Goal: Check status: Check status

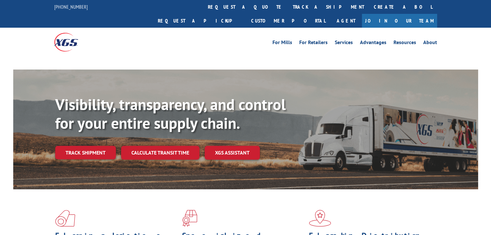
scroll to position [32, 0]
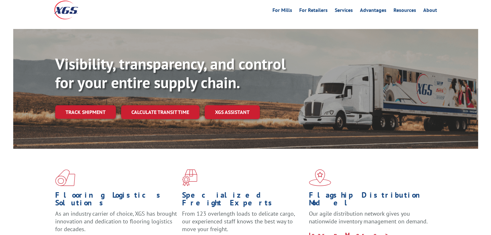
click at [106, 105] on link "Track shipment" at bounding box center [85, 112] width 61 height 14
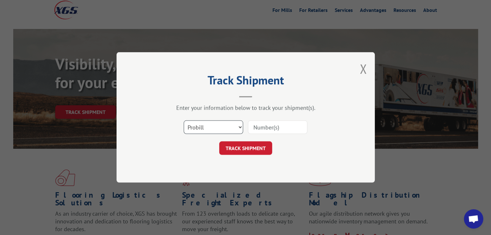
drag, startPoint x: 234, startPoint y: 127, endPoint x: 230, endPoint y: 133, distance: 7.2
click at [234, 127] on select "Select category... Probill BOL PO" at bounding box center [213, 128] width 59 height 14
select select "bol"
click at [184, 121] on select "Select category... Probill BOL PO" at bounding box center [213, 128] width 59 height 14
click at [264, 125] on input at bounding box center [277, 128] width 59 height 14
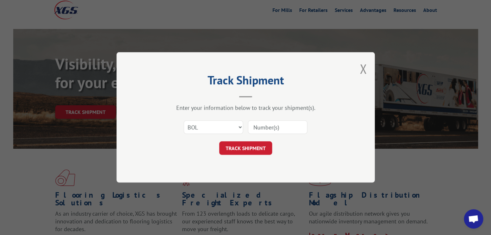
paste input "6013891"
type input "6013891"
click at [254, 141] on form "Select category... Probill BOL PO 6013891 TRACK SHIPMENT" at bounding box center [246, 136] width 194 height 38
click at [250, 148] on button "TRACK SHIPMENT" at bounding box center [245, 149] width 53 height 14
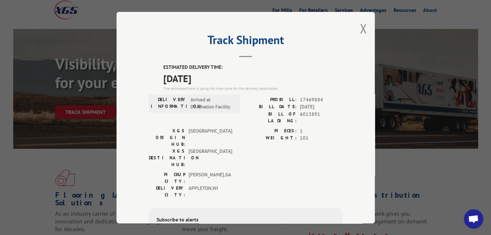
click at [364, 30] on div "Track Shipment ESTIMATED DELIVERY TIME: [DATE] The estimated time is using the …" at bounding box center [245, 118] width 258 height 212
click at [360, 29] on button "Close modal" at bounding box center [362, 28] width 7 height 17
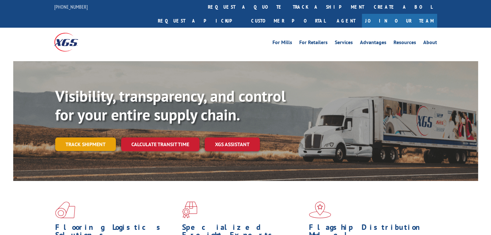
click at [92, 138] on link "Track shipment" at bounding box center [85, 145] width 61 height 14
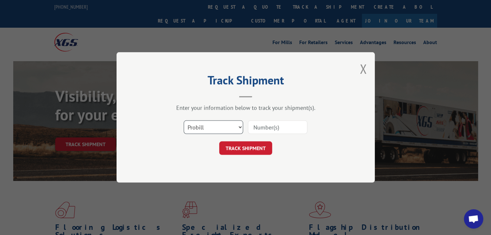
click at [190, 129] on select "Select category... Probill BOL PO" at bounding box center [213, 128] width 59 height 14
select select "bol"
click at [184, 121] on select "Select category... Probill BOL PO" at bounding box center [213, 128] width 59 height 14
click at [276, 127] on input at bounding box center [277, 128] width 59 height 14
paste input "6009996"
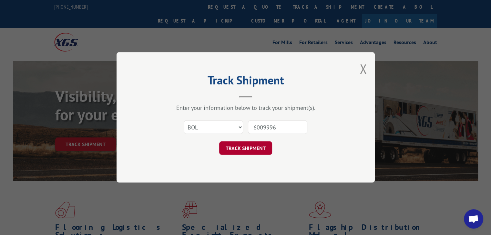
type input "6009996"
click at [262, 146] on button "TRACK SHIPMENT" at bounding box center [245, 149] width 53 height 14
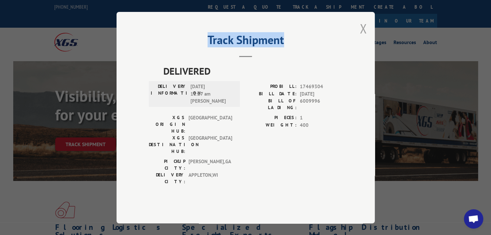
click at [365, 44] on div "Track Shipment DELIVERED DELIVERY INFORMATION: 09/05/2025 11:27 am Brian PROBIL…" at bounding box center [245, 118] width 258 height 212
click at [365, 37] on button "Close modal" at bounding box center [362, 28] width 7 height 17
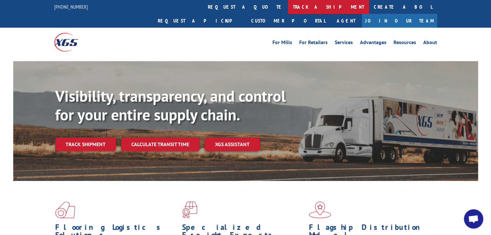
click at [288, 6] on link "track a shipment" at bounding box center [328, 7] width 81 height 14
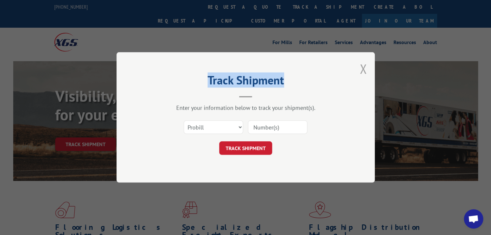
click at [361, 69] on button "Close modal" at bounding box center [362, 68] width 7 height 17
